Goal: Information Seeking & Learning: Learn about a topic

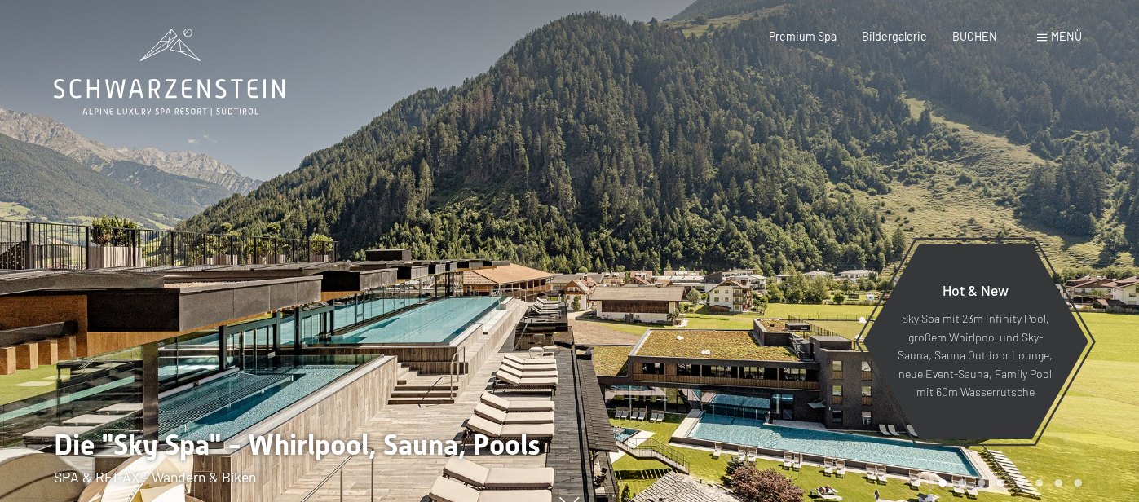
click at [1049, 42] on div "Menü" at bounding box center [1059, 37] width 45 height 16
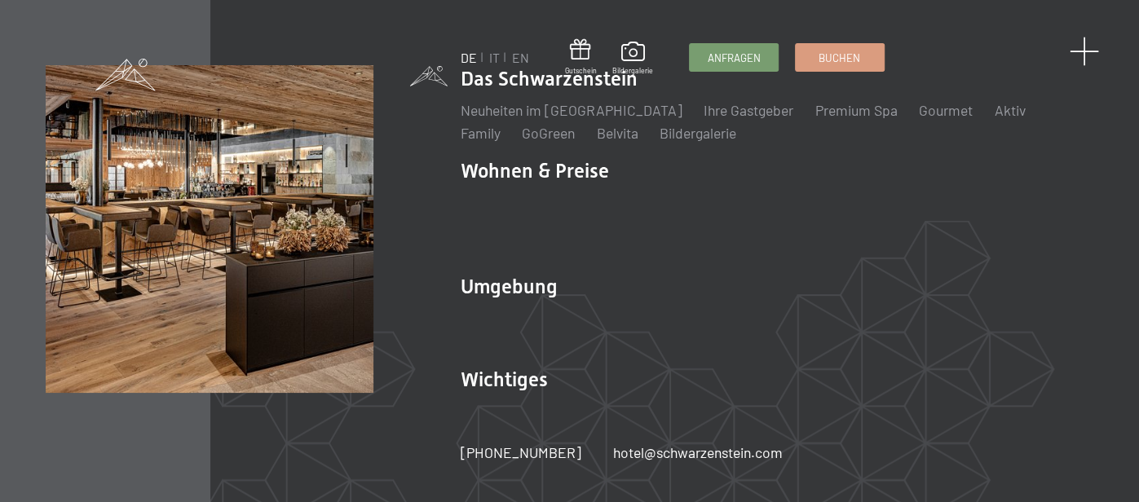
click at [1082, 52] on span at bounding box center [1085, 52] width 30 height 30
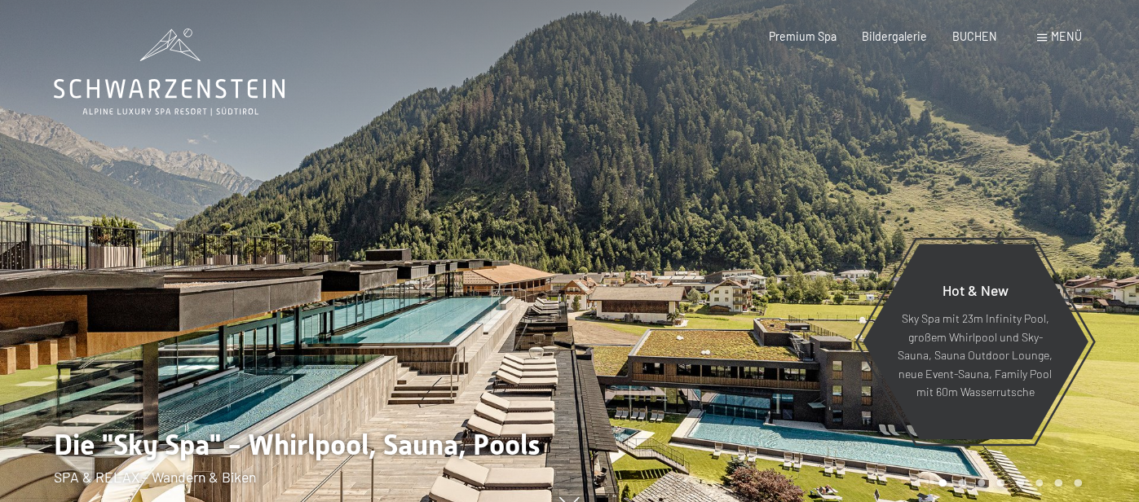
drag, startPoint x: 543, startPoint y: 358, endPoint x: 544, endPoint y: 274, distance: 84.0
click at [544, 274] on div at bounding box center [285, 265] width 570 height 530
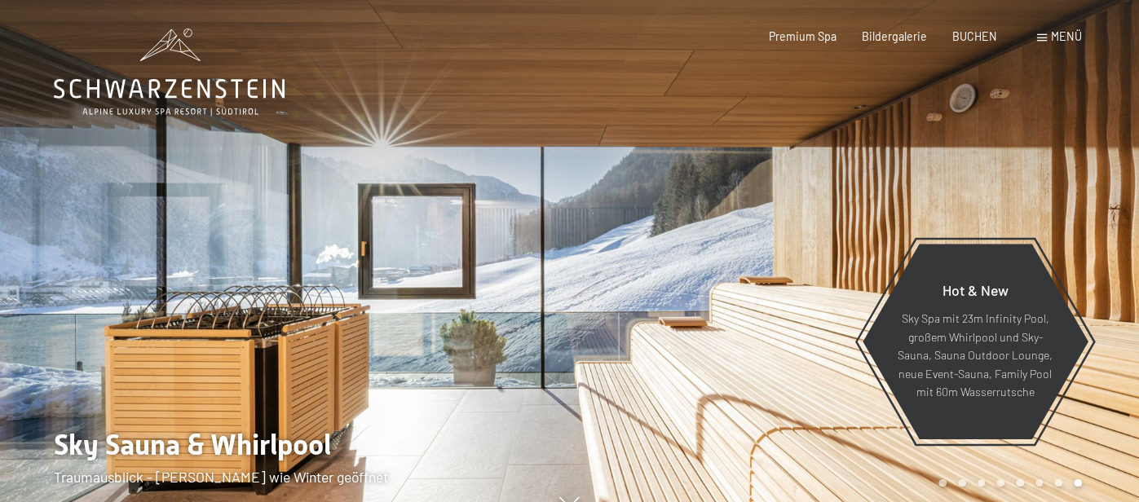
click at [602, 297] on div at bounding box center [855, 265] width 570 height 530
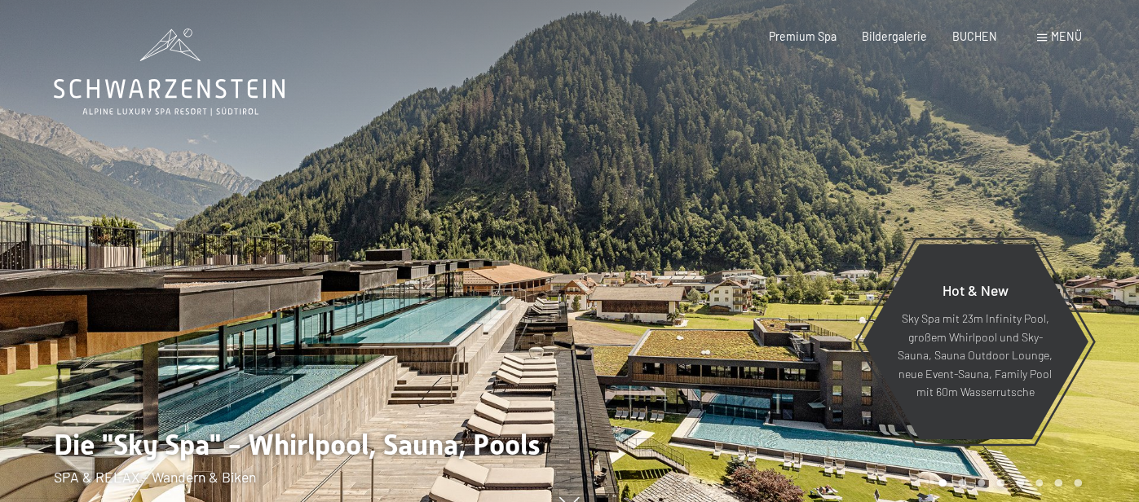
click at [251, 374] on div at bounding box center [285, 265] width 570 height 530
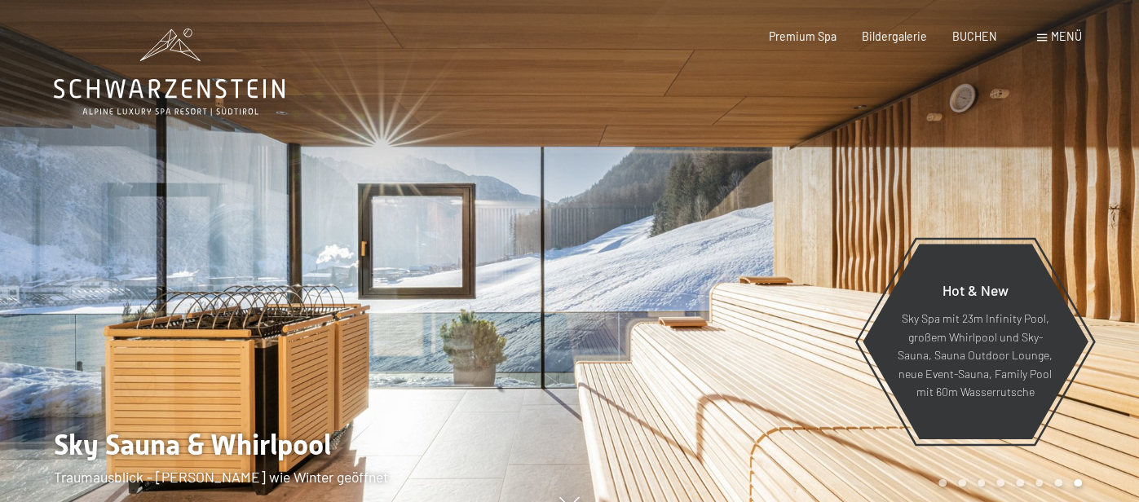
drag, startPoint x: 1106, startPoint y: 257, endPoint x: 1108, endPoint y: 181, distance: 75.9
click at [1108, 181] on div at bounding box center [855, 265] width 570 height 530
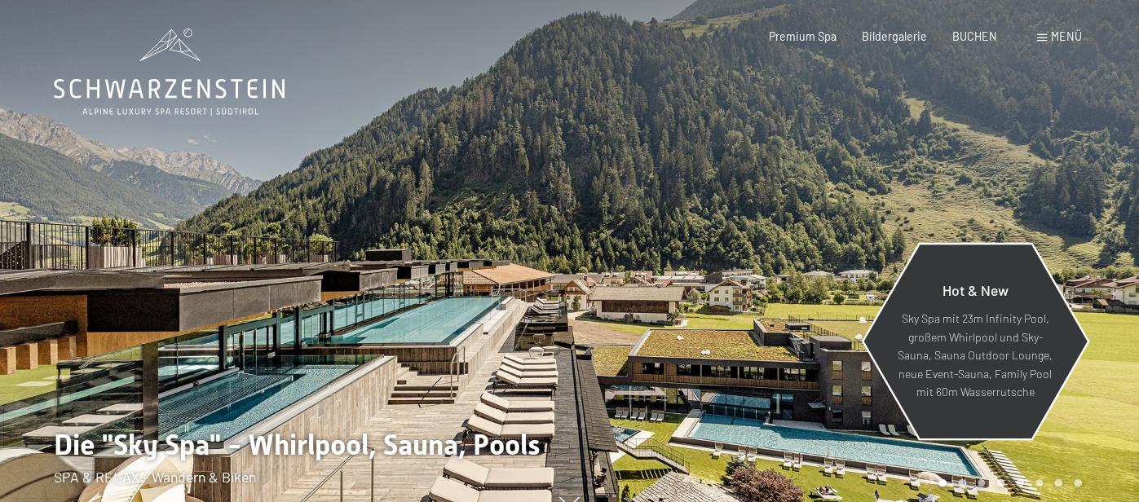
click at [978, 385] on p "Sky Spa mit 23m Infinity Pool, großem Whirlpool und Sky-Sauna, Sauna Outdoor Lo…" at bounding box center [975, 356] width 156 height 92
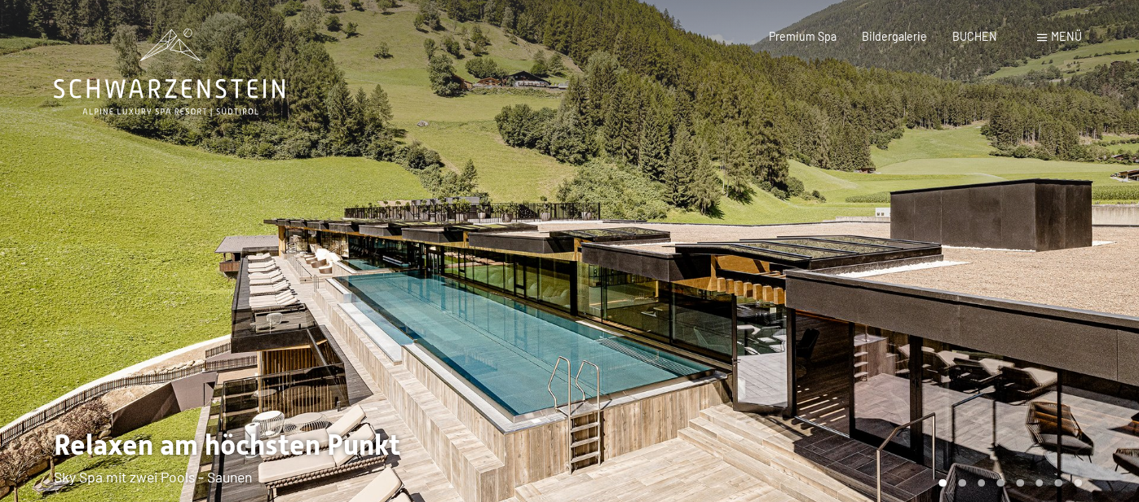
click at [1098, 156] on div at bounding box center [855, 265] width 570 height 530
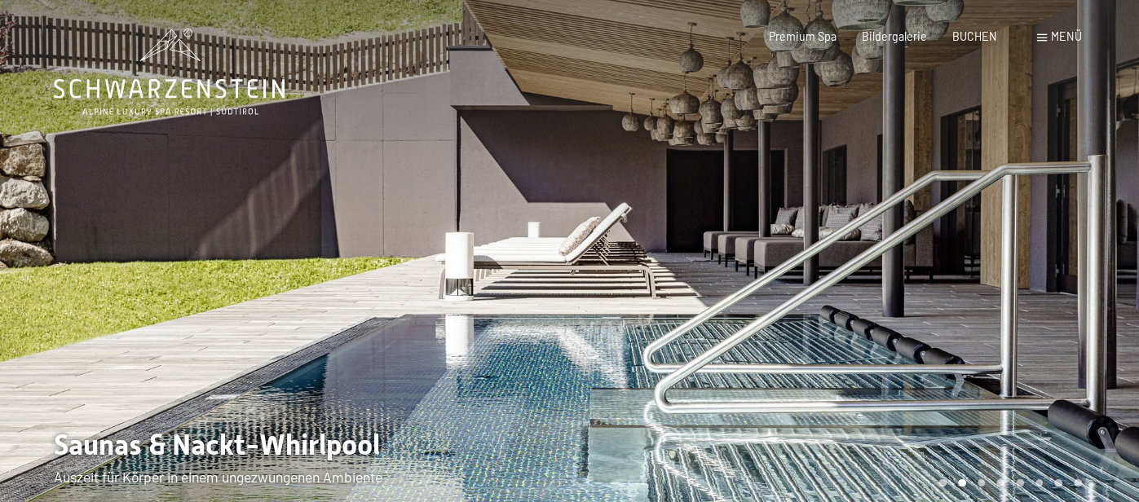
click at [945, 223] on div at bounding box center [855, 265] width 570 height 530
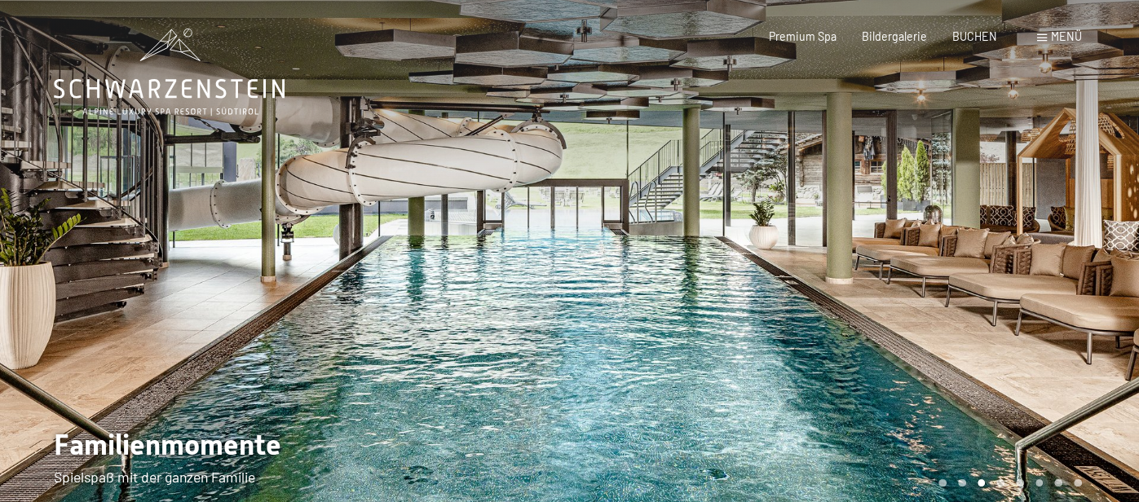
click at [949, 219] on div at bounding box center [855, 265] width 570 height 530
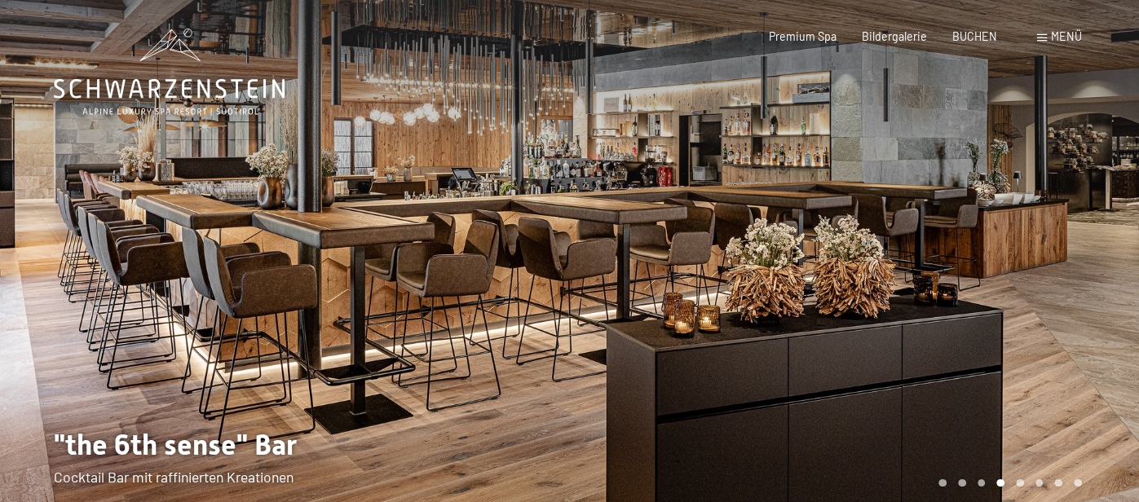
click at [949, 219] on div at bounding box center [855, 265] width 570 height 530
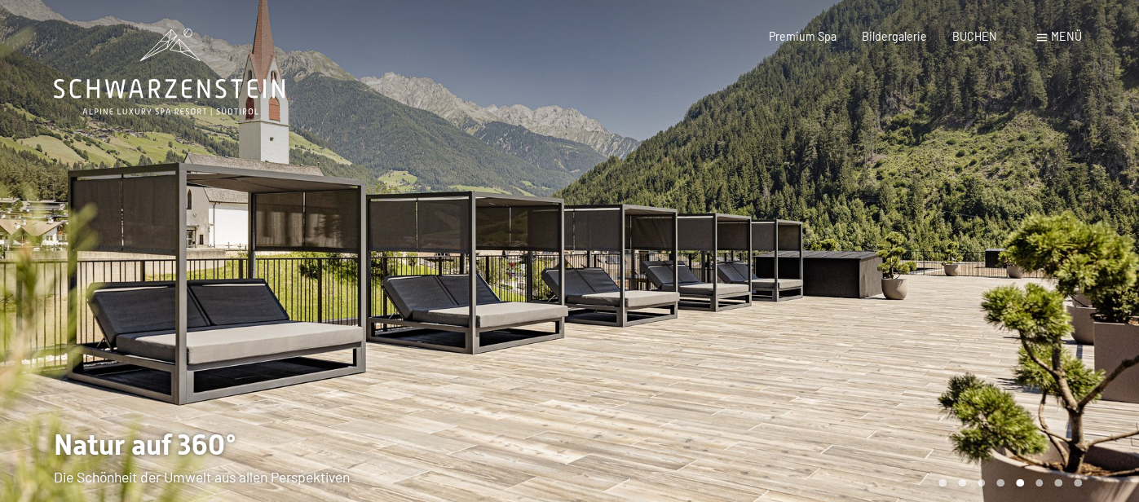
click at [949, 219] on div at bounding box center [855, 265] width 570 height 530
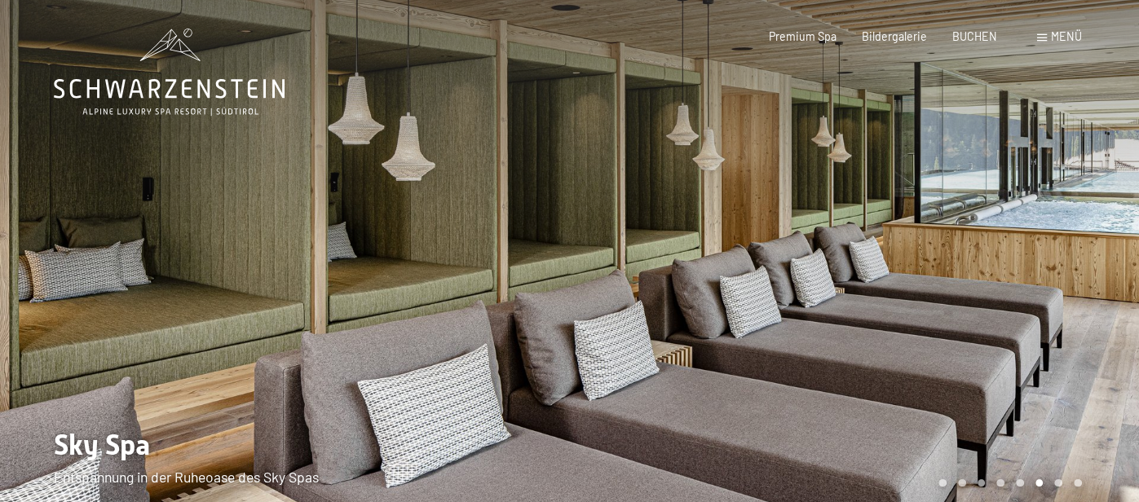
click at [947, 224] on div at bounding box center [855, 265] width 570 height 530
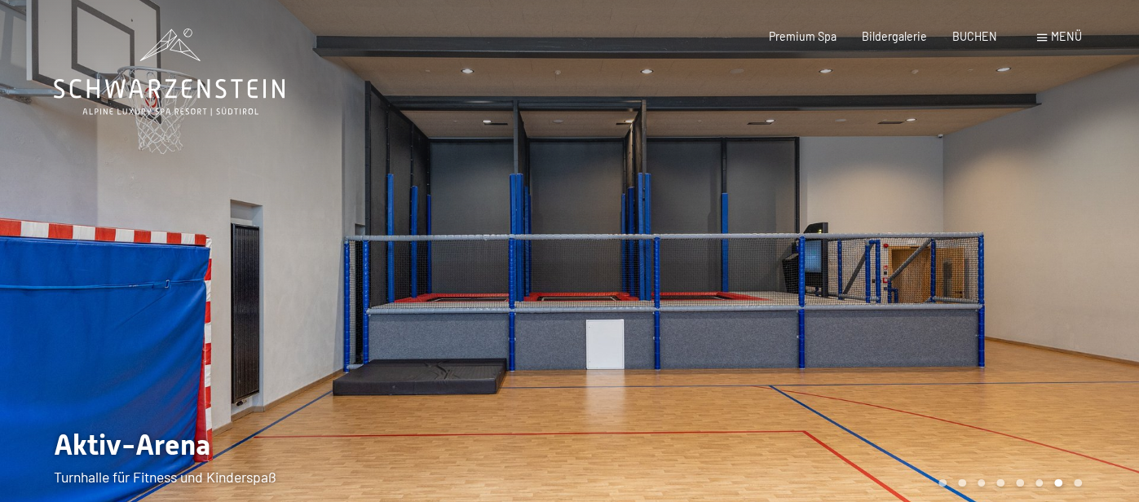
click at [947, 224] on div at bounding box center [855, 265] width 570 height 530
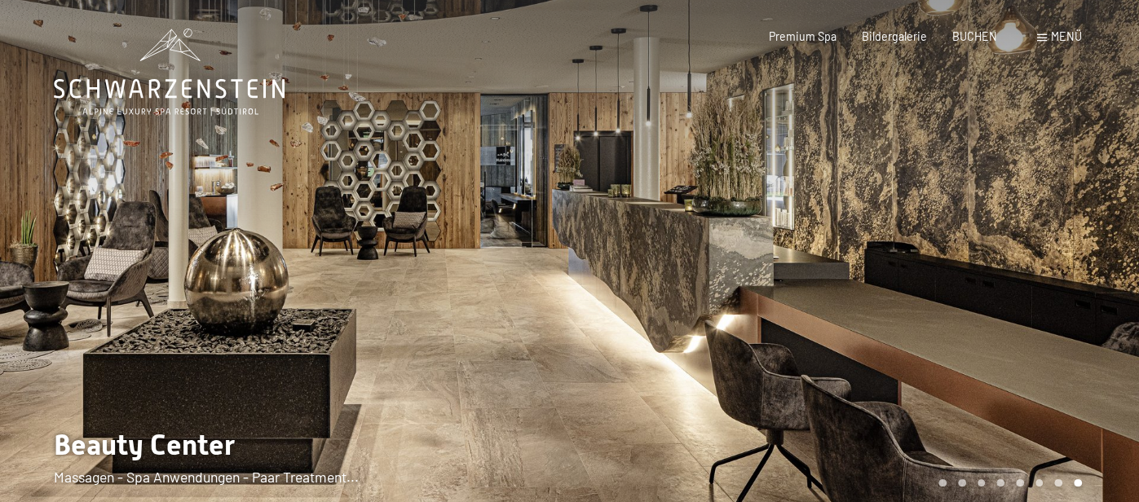
click at [946, 226] on div at bounding box center [855, 265] width 570 height 530
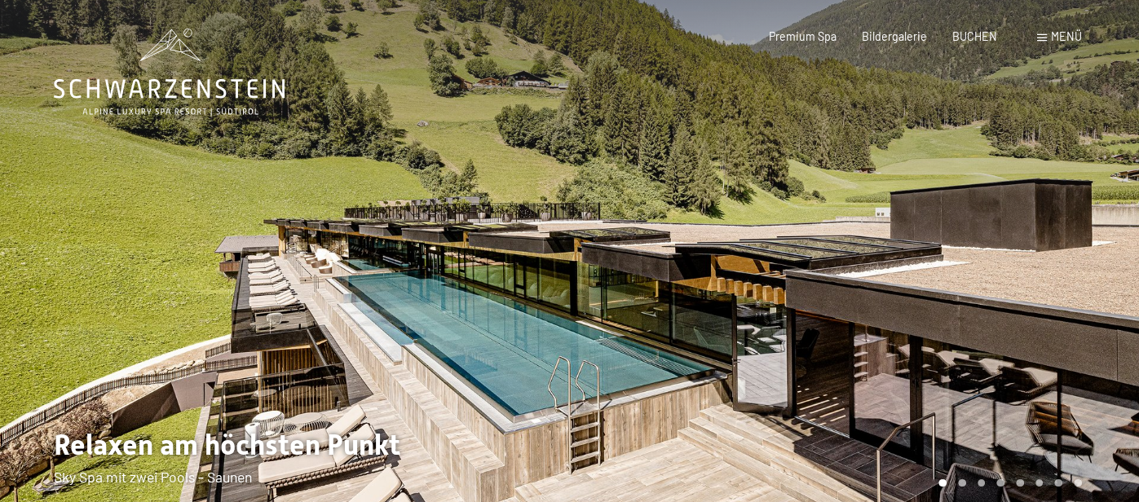
click at [946, 227] on div at bounding box center [855, 265] width 570 height 530
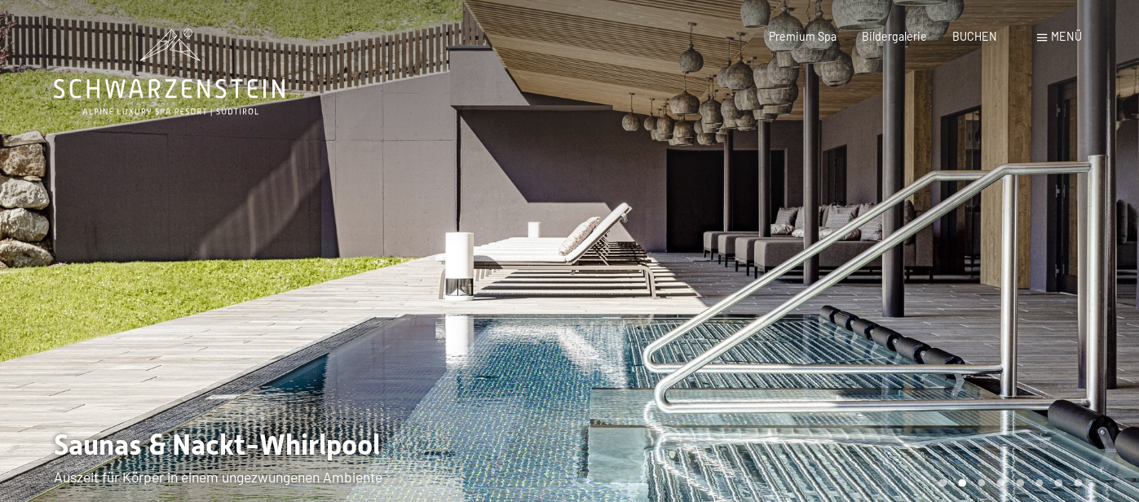
click at [946, 227] on div at bounding box center [855, 265] width 570 height 530
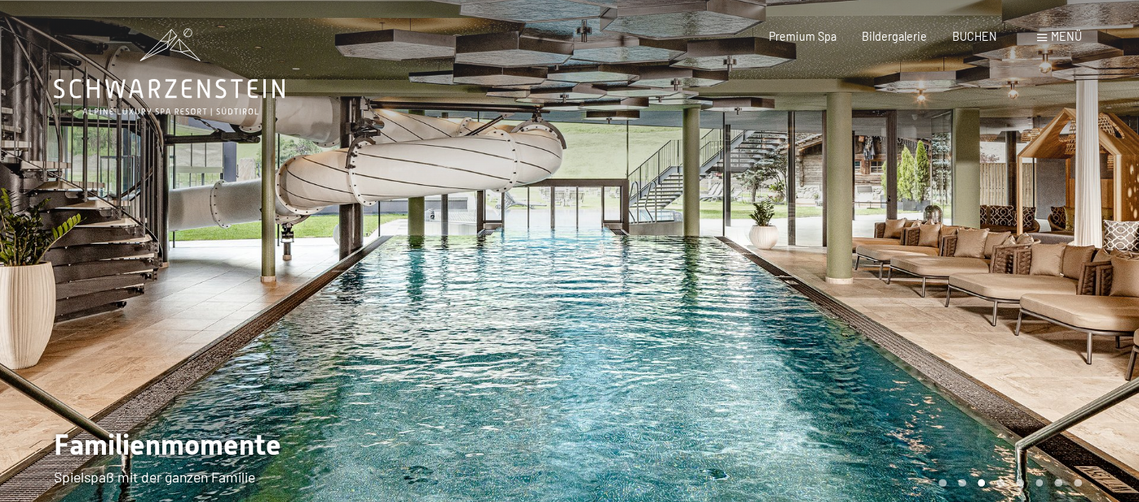
click at [946, 228] on div at bounding box center [855, 265] width 570 height 530
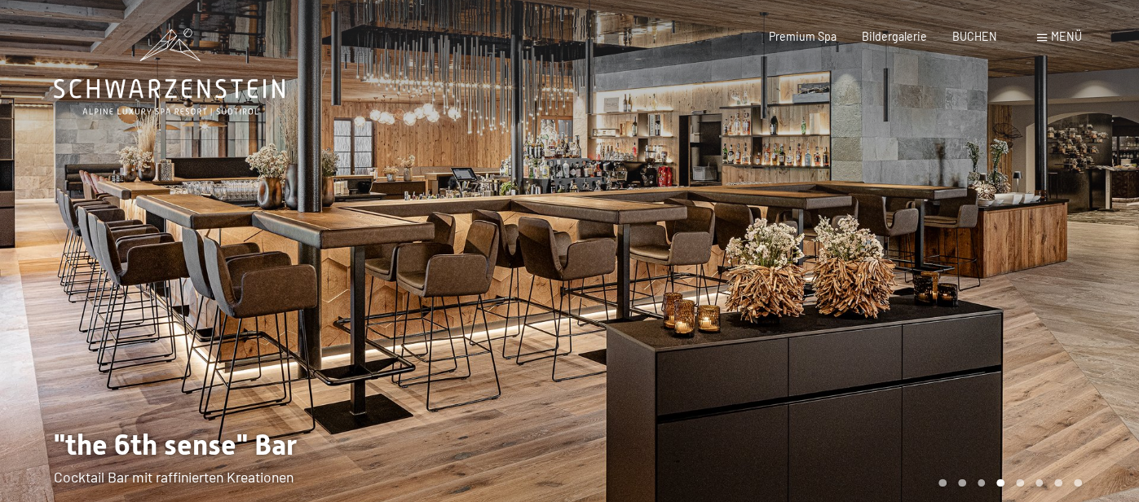
click at [946, 228] on div at bounding box center [855, 265] width 570 height 530
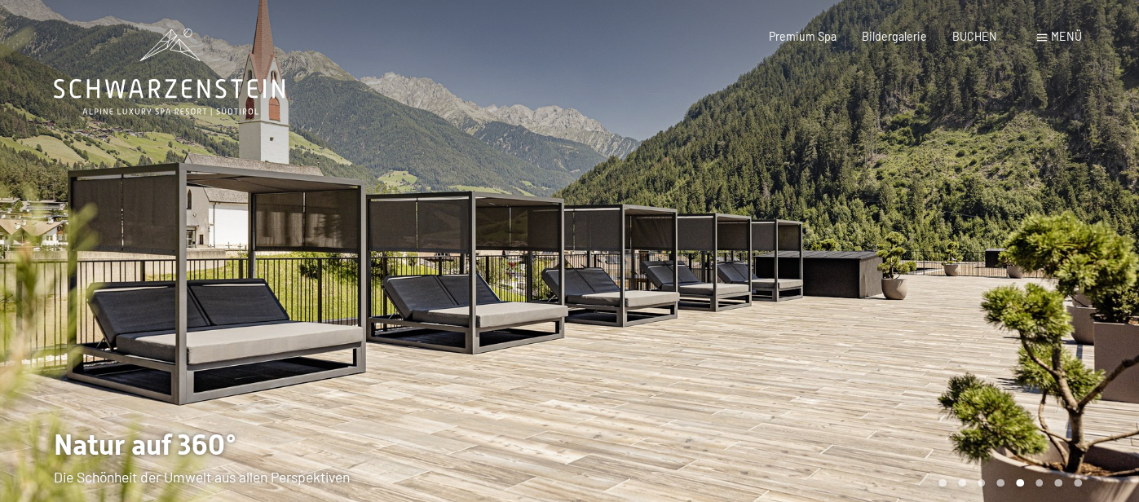
click at [946, 228] on div at bounding box center [855, 265] width 570 height 530
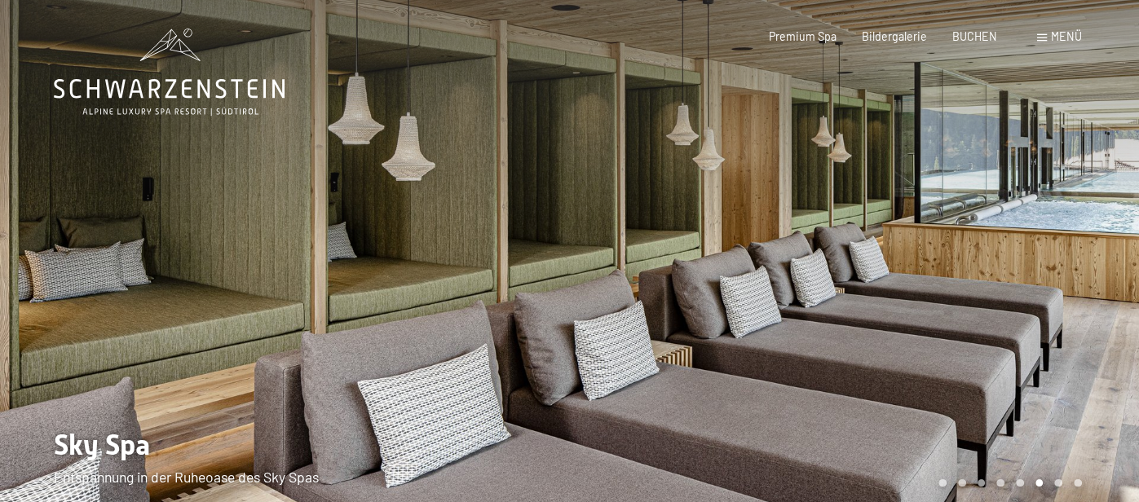
click at [946, 228] on div at bounding box center [855, 265] width 570 height 530
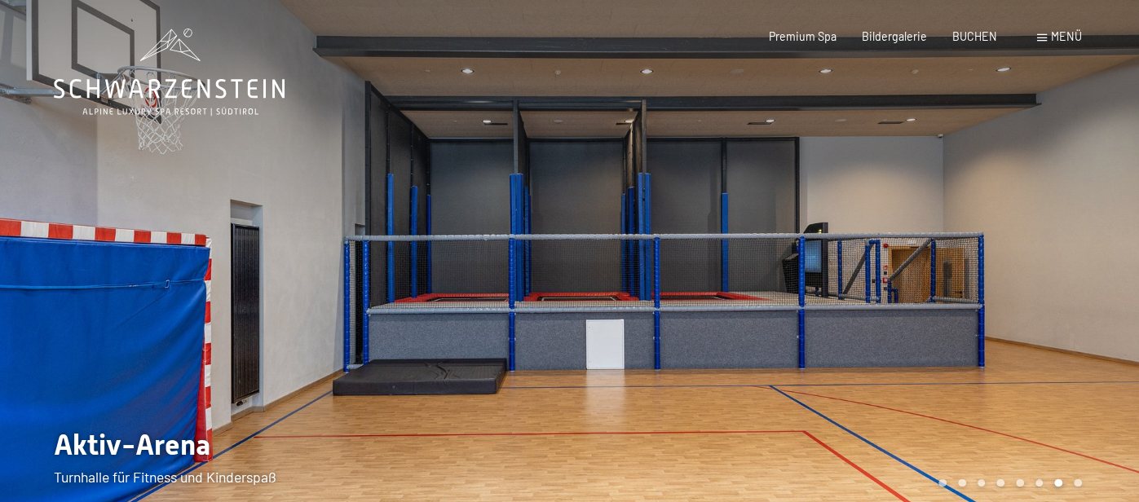
click at [946, 228] on div at bounding box center [855, 265] width 570 height 530
